Goal: Task Accomplishment & Management: Use online tool/utility

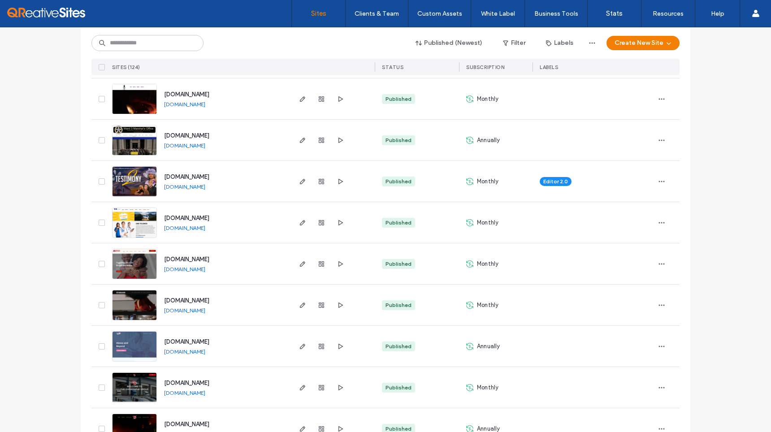
scroll to position [212, 0]
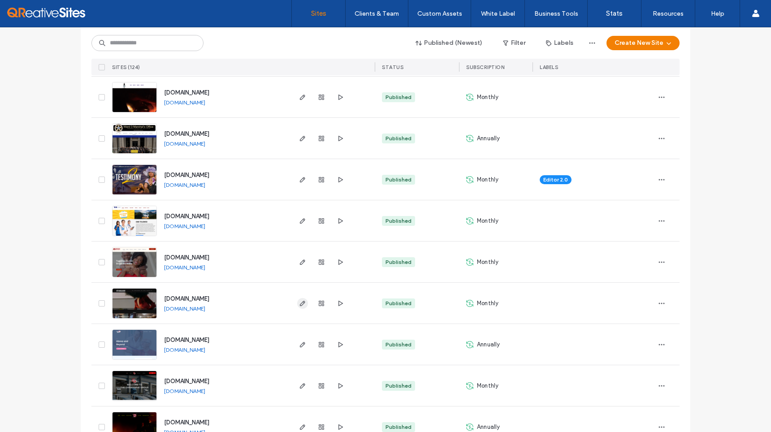
click at [299, 301] on icon "button" at bounding box center [302, 303] width 7 height 7
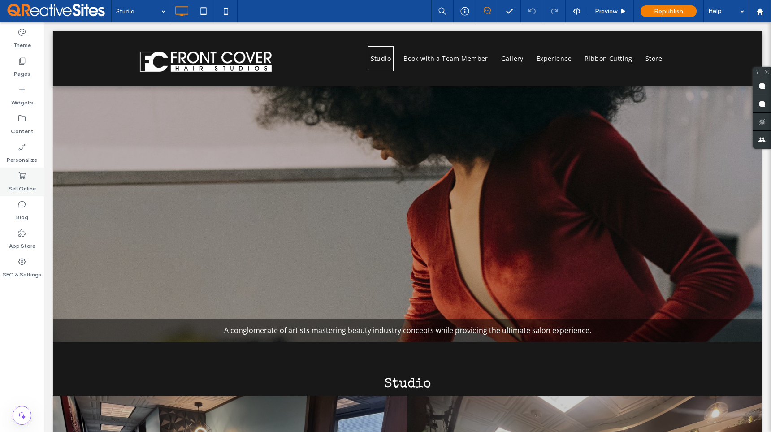
click at [24, 183] on label "Sell Online" at bounding box center [22, 186] width 27 height 13
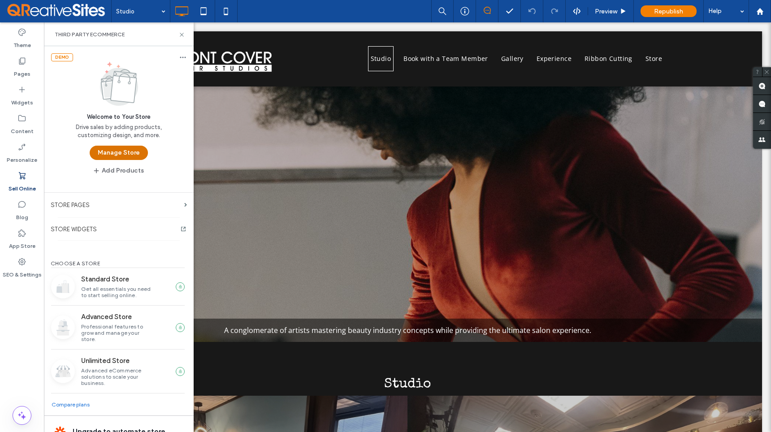
click at [125, 150] on button "Manage Store" at bounding box center [119, 153] width 58 height 14
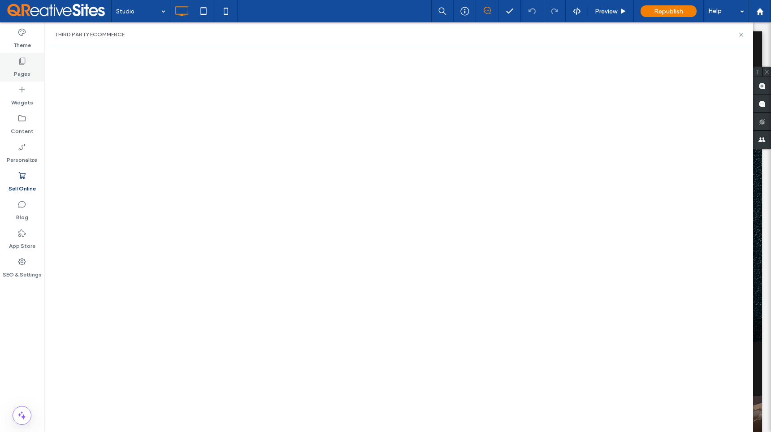
click at [20, 61] on icon at bounding box center [21, 60] width 9 height 9
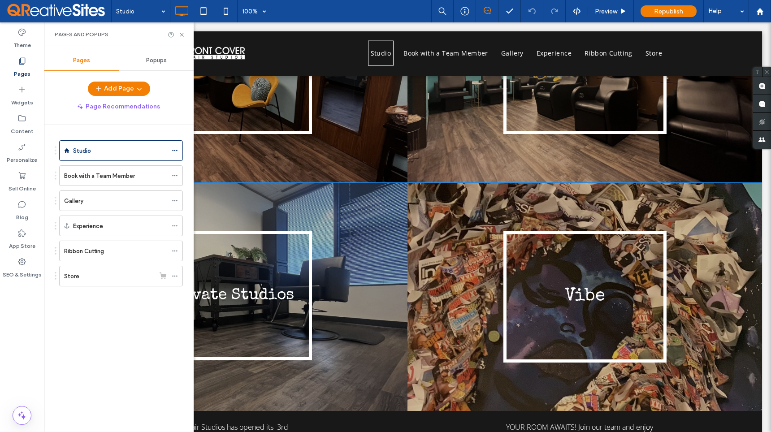
scroll to position [446, 0]
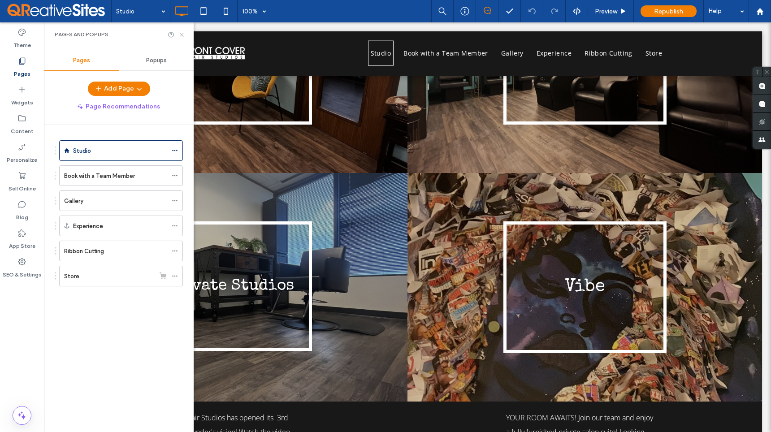
click at [182, 35] on icon at bounding box center [181, 34] width 7 height 7
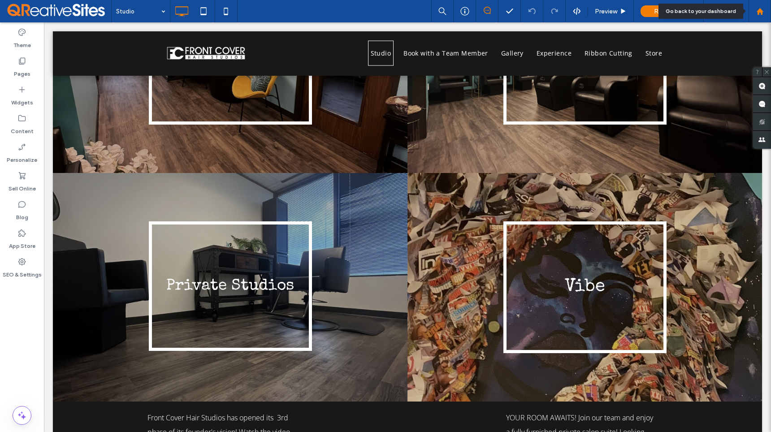
click at [759, 11] on use at bounding box center [759, 11] width 7 height 7
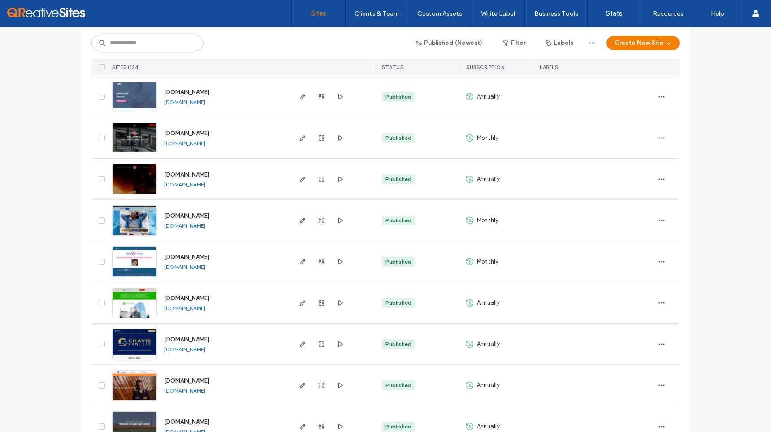
scroll to position [480, 0]
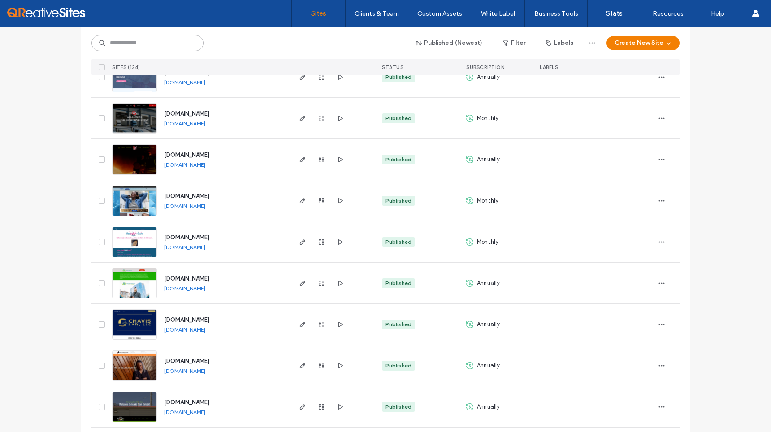
click at [166, 43] on input at bounding box center [147, 43] width 112 height 16
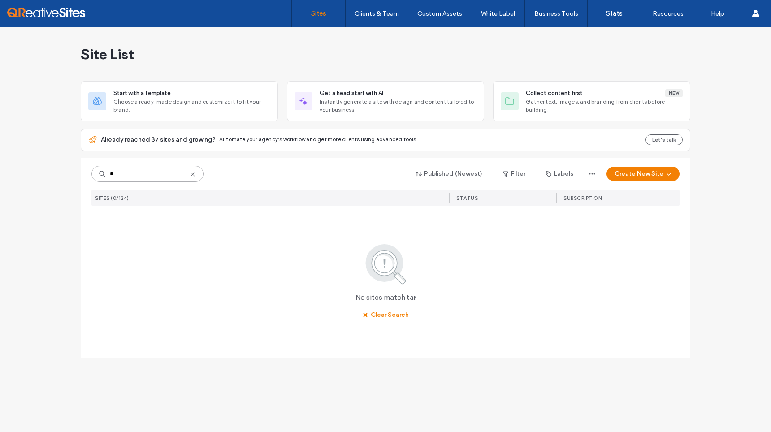
scroll to position [0, 0]
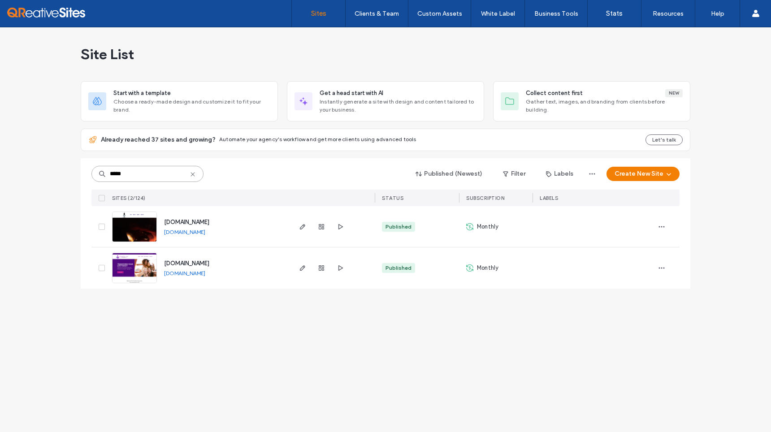
type input "*****"
click at [205, 232] on link "[DOMAIN_NAME]" at bounding box center [184, 232] width 41 height 7
